Goal: Task Accomplishment & Management: Manage account settings

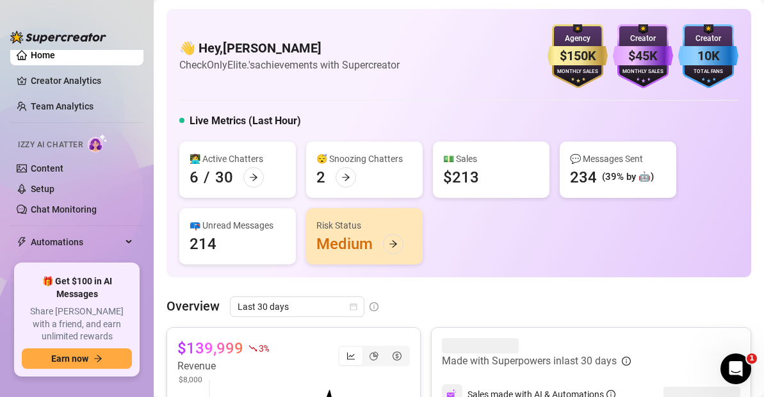
scroll to position [81, 0]
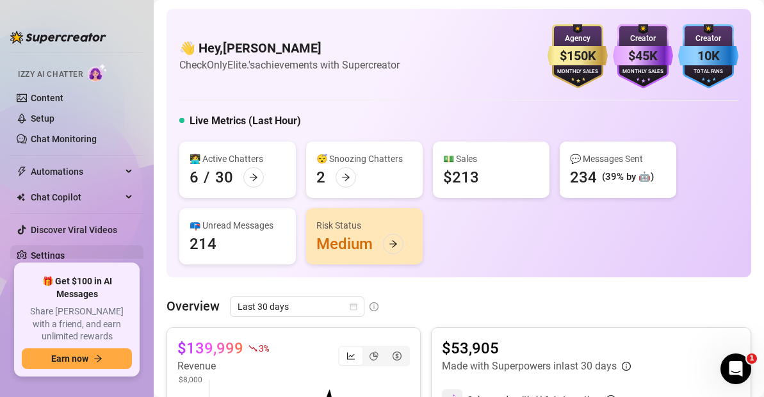
click at [55, 256] on link "Settings" at bounding box center [48, 255] width 34 height 10
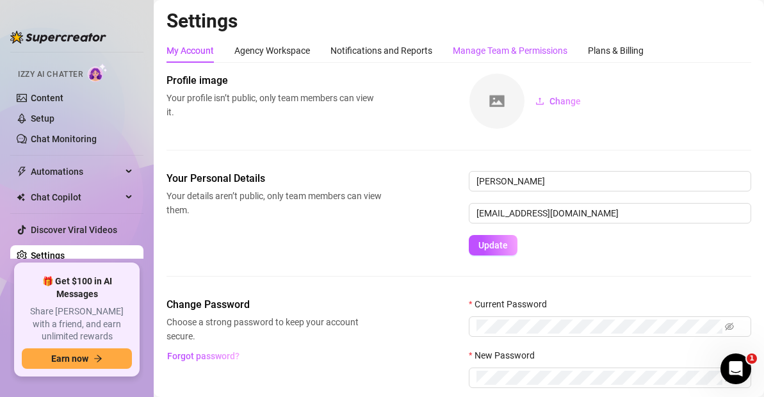
click at [526, 50] on div "Manage Team & Permissions" at bounding box center [510, 51] width 115 height 14
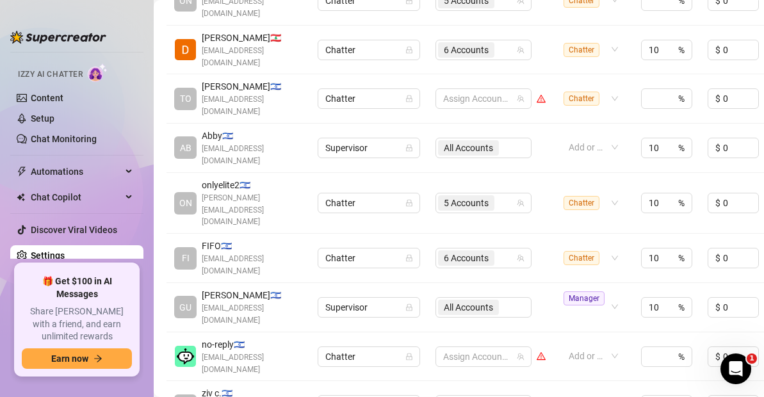
scroll to position [382, 0]
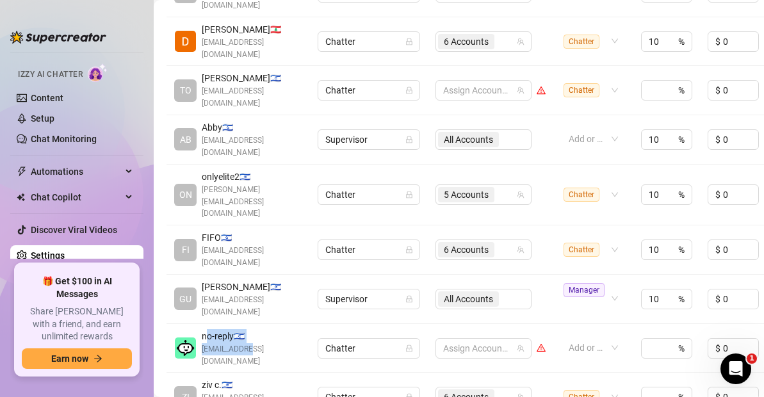
drag, startPoint x: 206, startPoint y: 250, endPoint x: 274, endPoint y: 256, distance: 68.1
click at [250, 329] on div "no-reply 🇮🇱 [EMAIL_ADDRESS][DOMAIN_NAME]" at bounding box center [252, 348] width 101 height 38
click at [295, 329] on span "no-reply 🇮🇱" at bounding box center [252, 336] width 101 height 14
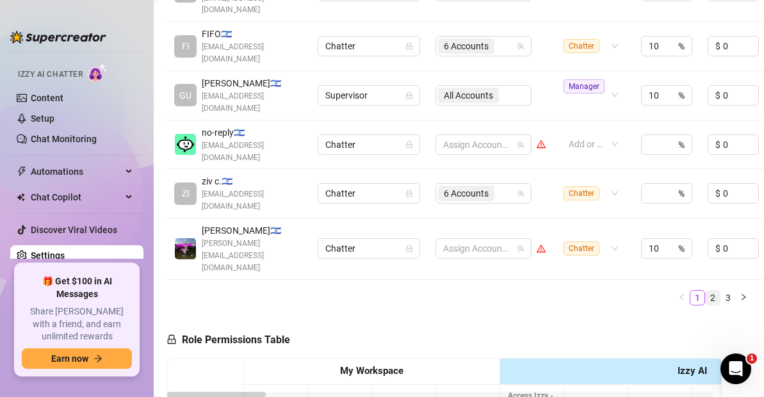
click at [706, 291] on link "2" at bounding box center [713, 298] width 14 height 14
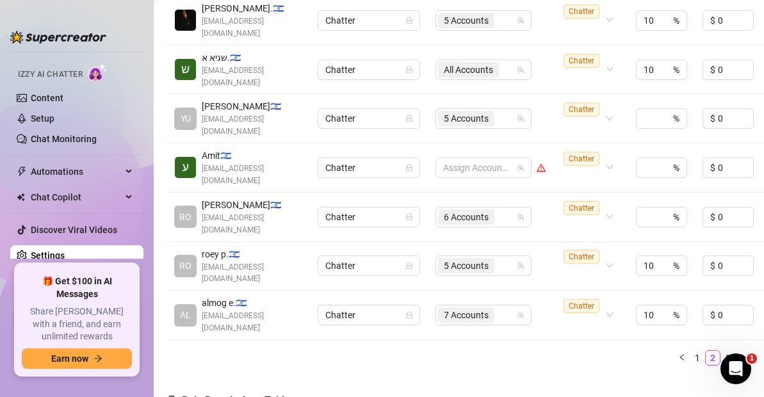
scroll to position [561, 0]
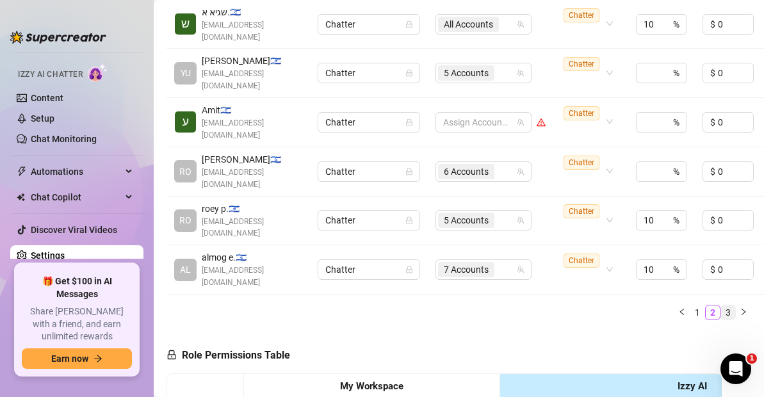
click at [721, 306] on link "3" at bounding box center [728, 313] width 14 height 14
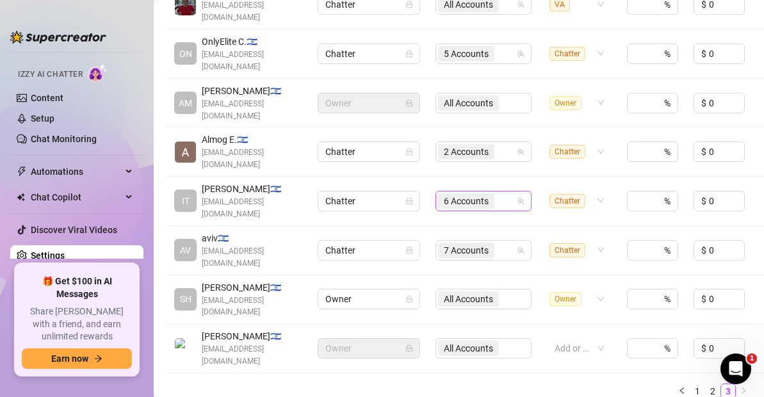
scroll to position [452, 0]
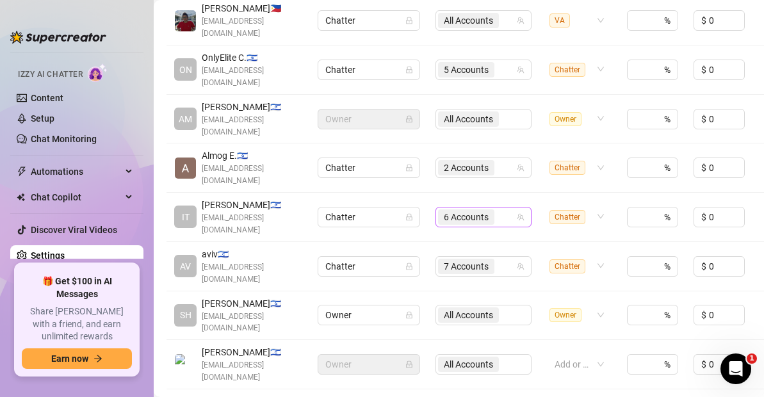
click at [480, 210] on span "6 Accounts" at bounding box center [466, 217] width 45 height 14
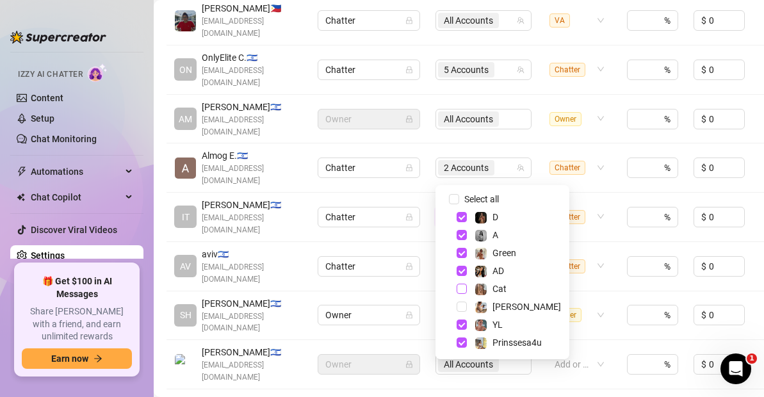
click at [461, 288] on span "Select tree node" at bounding box center [462, 289] width 10 height 10
click at [498, 193] on td "7 Accounts" at bounding box center [483, 217] width 111 height 49
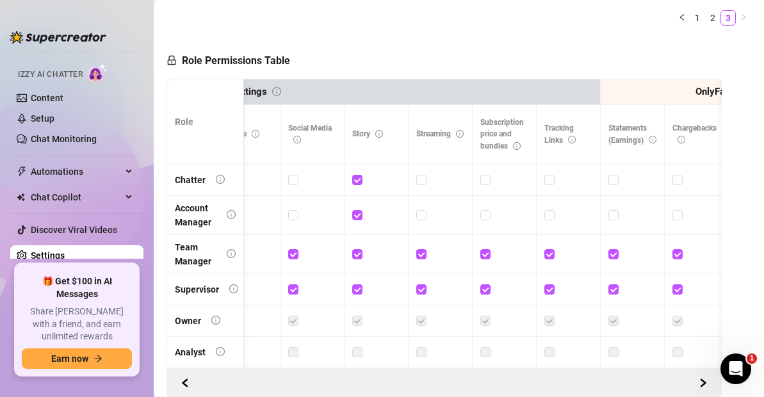
scroll to position [0, 0]
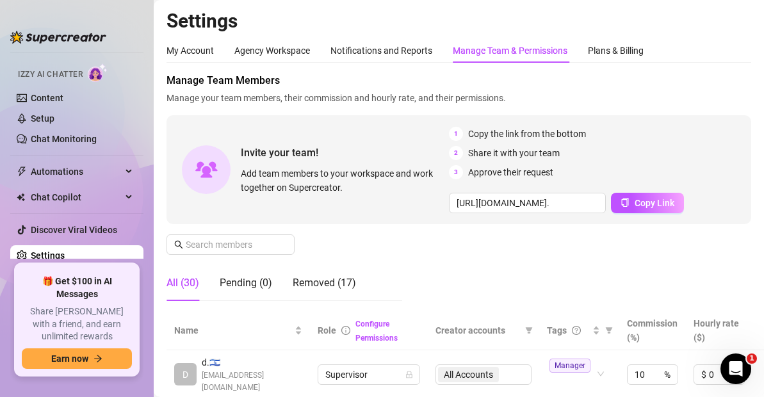
click at [59, 258] on link "Settings" at bounding box center [48, 255] width 34 height 10
